Goal: Transaction & Acquisition: Purchase product/service

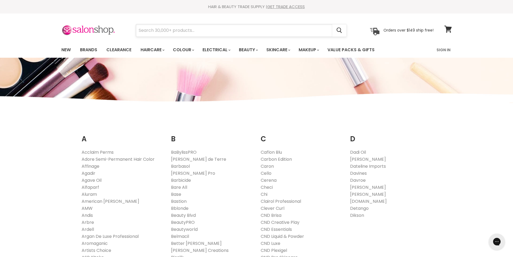
click at [180, 30] on input "Search" at bounding box center [234, 30] width 196 height 12
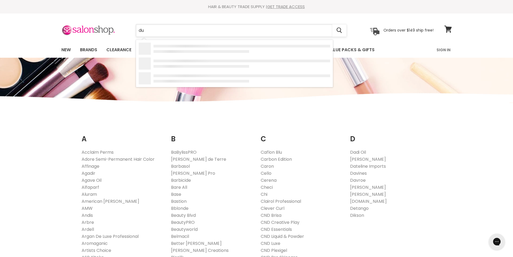
type input "dub"
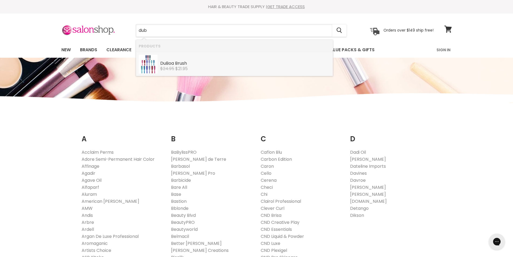
click at [173, 67] on s "$24.95" at bounding box center [167, 68] width 14 height 6
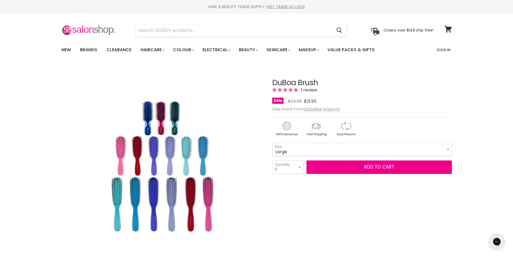
click at [272, 142] on select "Mini Medium Large" at bounding box center [362, 148] width 180 height 13
select select "Large"
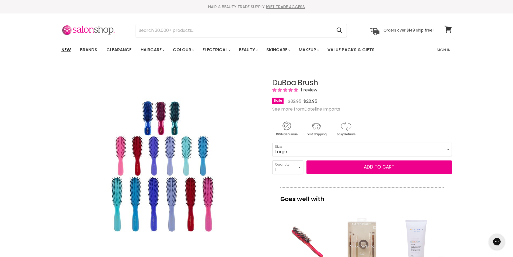
click at [70, 48] on link "New" at bounding box center [66, 49] width 18 height 11
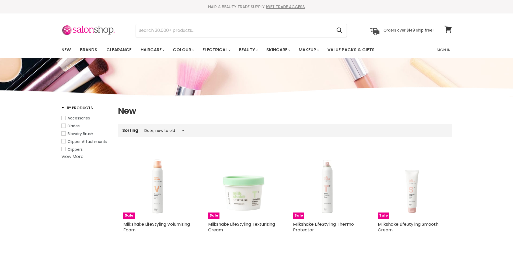
select select "created-descending"
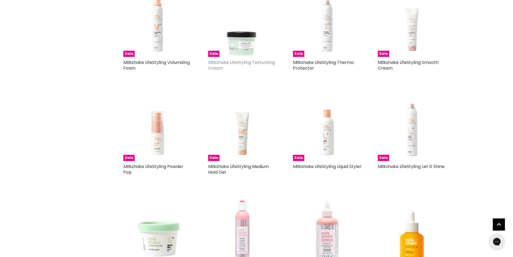
scroll to position [215, 0]
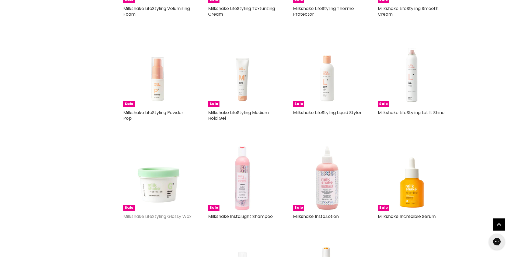
click at [177, 217] on link "Milkshake LifeStyling Glossy Wax" at bounding box center [157, 216] width 68 height 6
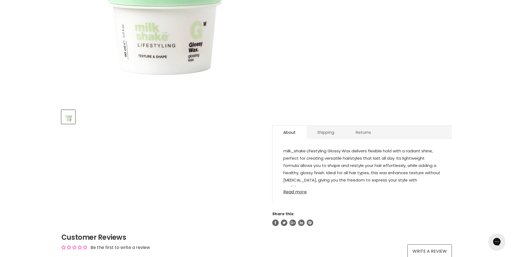
click at [291, 192] on link "Read more" at bounding box center [362, 190] width 158 height 8
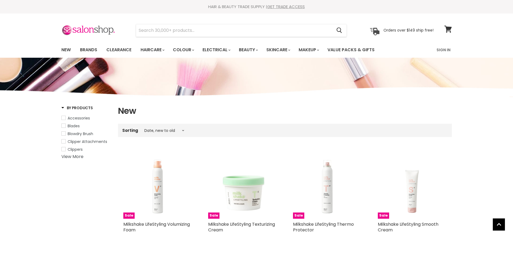
select select "created-descending"
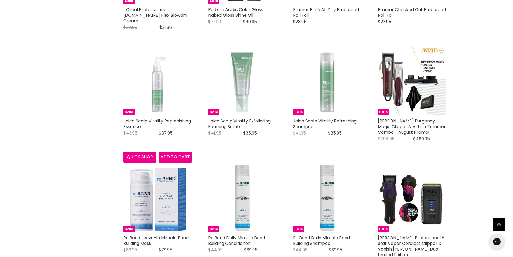
scroll to position [1003, 0]
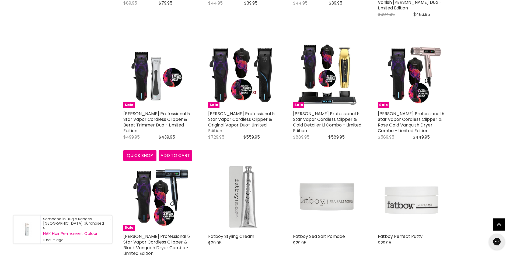
scroll to position [1272, 0]
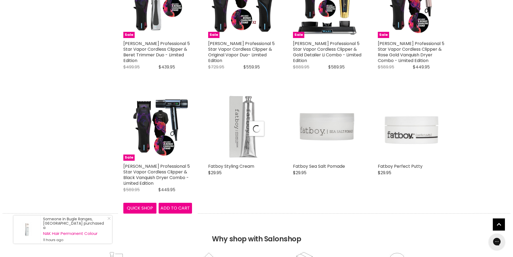
select select "created-descending"
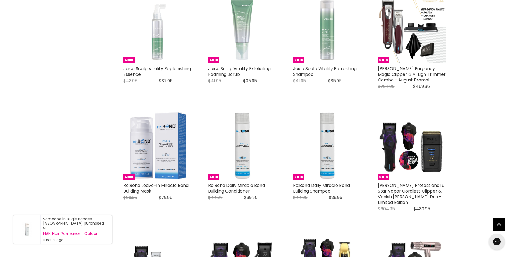
scroll to position [1003, 0]
